Goal: Navigation & Orientation: Find specific page/section

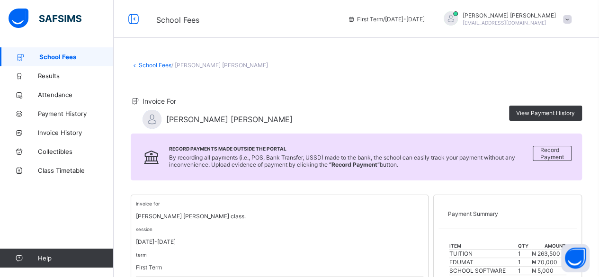
click at [572, 20] on span at bounding box center [567, 19] width 9 height 9
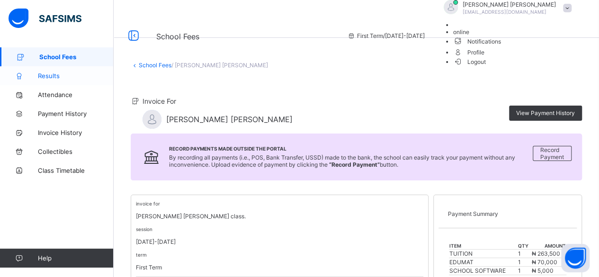
click at [54, 76] on span "Results" at bounding box center [76, 76] width 76 height 8
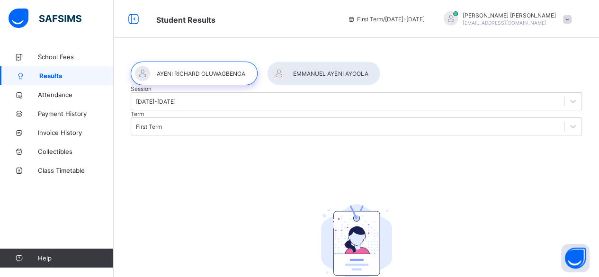
click at [318, 73] on div at bounding box center [323, 74] width 113 height 24
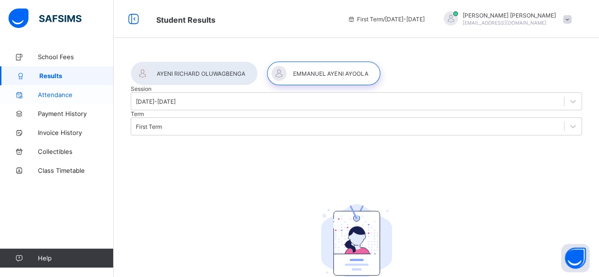
click at [58, 94] on span "Attendance" at bounding box center [76, 95] width 76 height 8
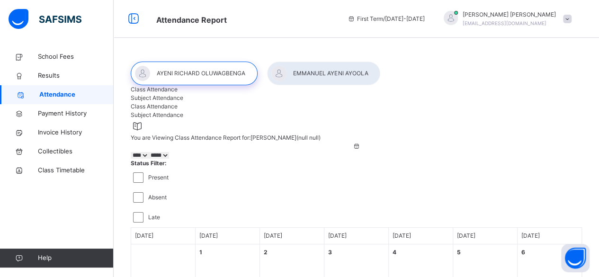
select select "****"
select select "*"
click at [329, 72] on div at bounding box center [323, 74] width 113 height 24
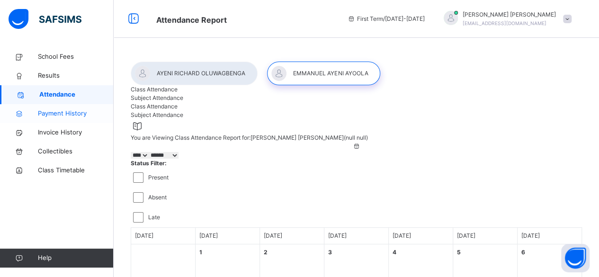
click at [49, 116] on span "Payment History" at bounding box center [76, 113] width 76 height 9
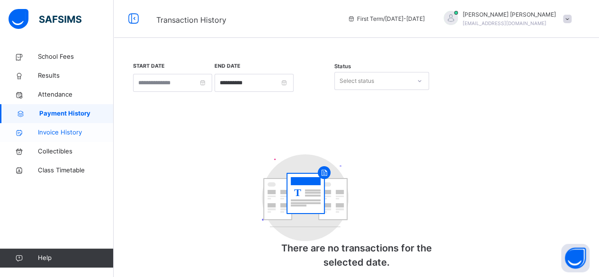
click at [56, 132] on span "Invoice History" at bounding box center [76, 132] width 76 height 9
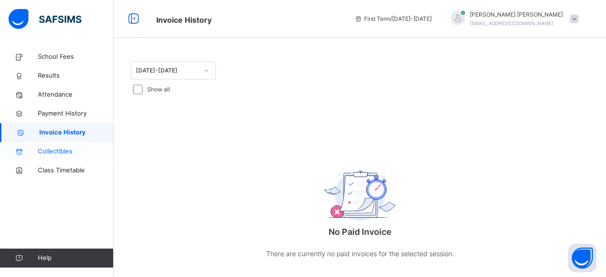
click at [56, 151] on span "Collectibles" at bounding box center [76, 151] width 76 height 9
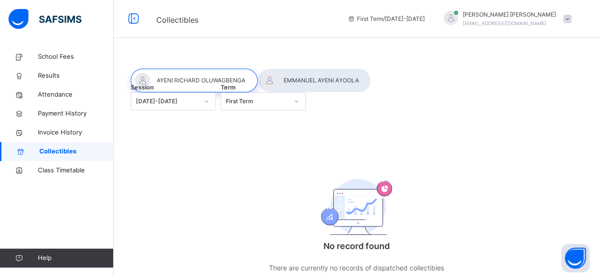
click at [327, 81] on div at bounding box center [314, 81] width 113 height 24
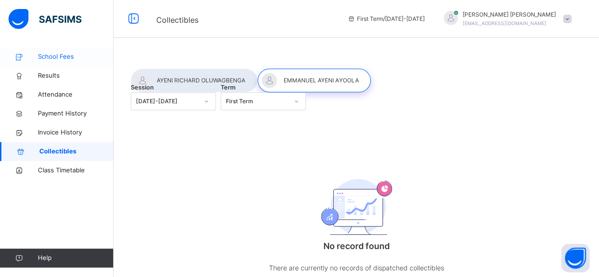
click at [58, 61] on span "School Fees" at bounding box center [76, 56] width 76 height 9
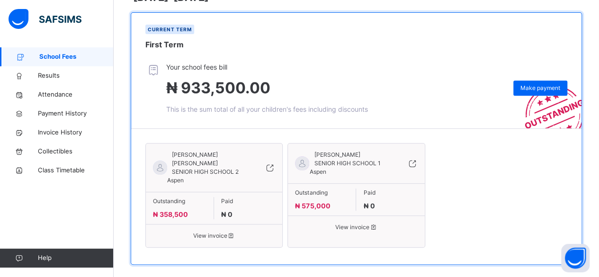
scroll to position [177, 0]
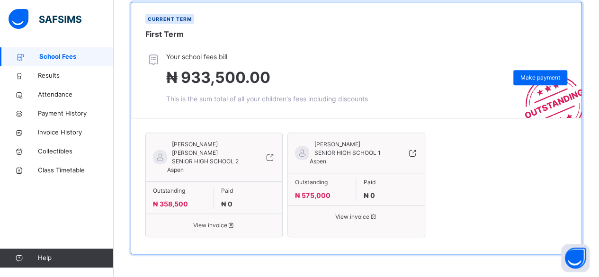
click at [359, 221] on span "View invoice" at bounding box center [356, 217] width 122 height 9
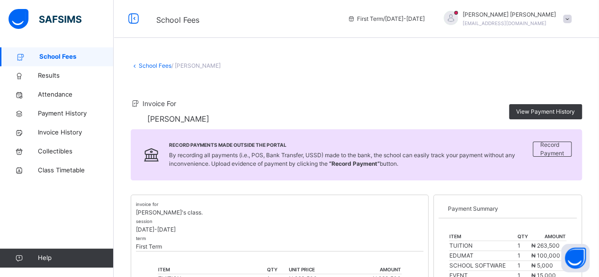
click at [134, 66] on icon at bounding box center [135, 65] width 8 height 7
click at [51, 56] on span "School Fees" at bounding box center [76, 56] width 74 height 9
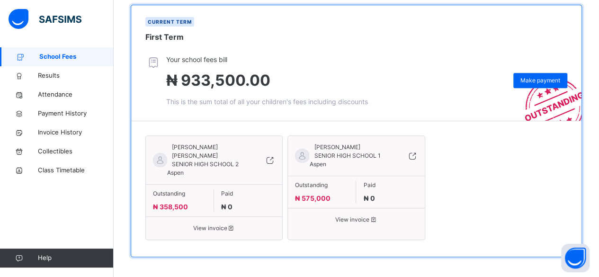
scroll to position [177, 0]
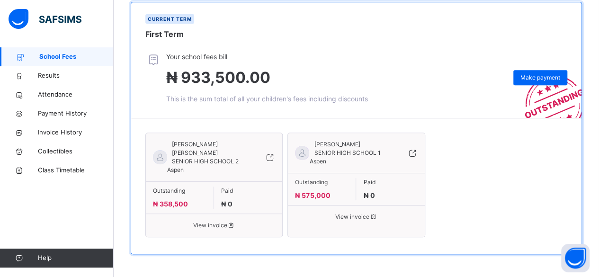
click at [214, 221] on span "View invoice" at bounding box center [214, 225] width 122 height 9
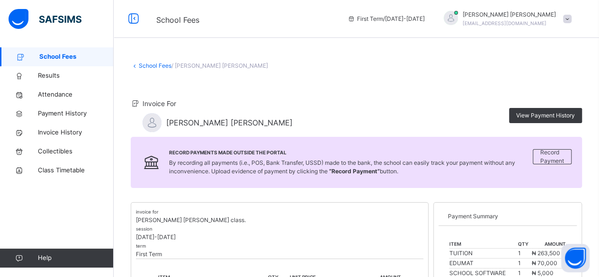
click at [572, 18] on span at bounding box center [567, 19] width 9 height 9
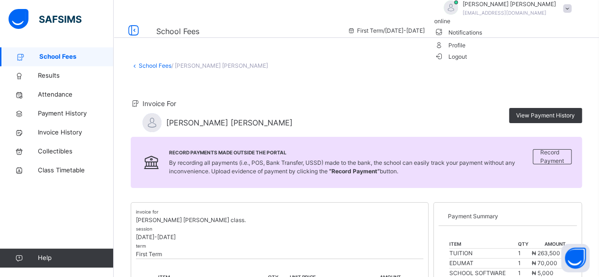
click at [467, 62] on span "Logout" at bounding box center [450, 57] width 33 height 10
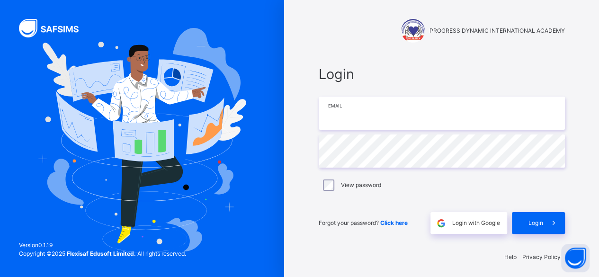
type input "**********"
